Goal: Obtain resource: Obtain resource

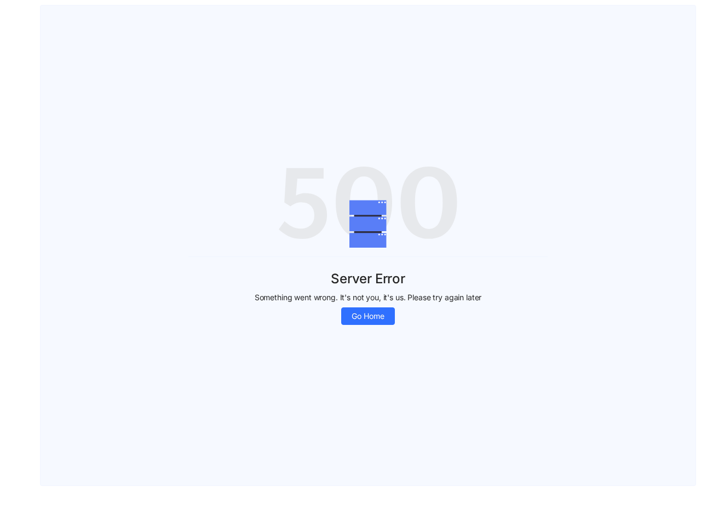
click at [351, 263] on div "Server Error Something went wrong. It's not you, it's us. Please try again late…" at bounding box center [367, 290] width 359 height 68
click at [368, 316] on span "Go Home" at bounding box center [368, 316] width 33 height 12
